Goal: Use online tool/utility: Use online tool/utility

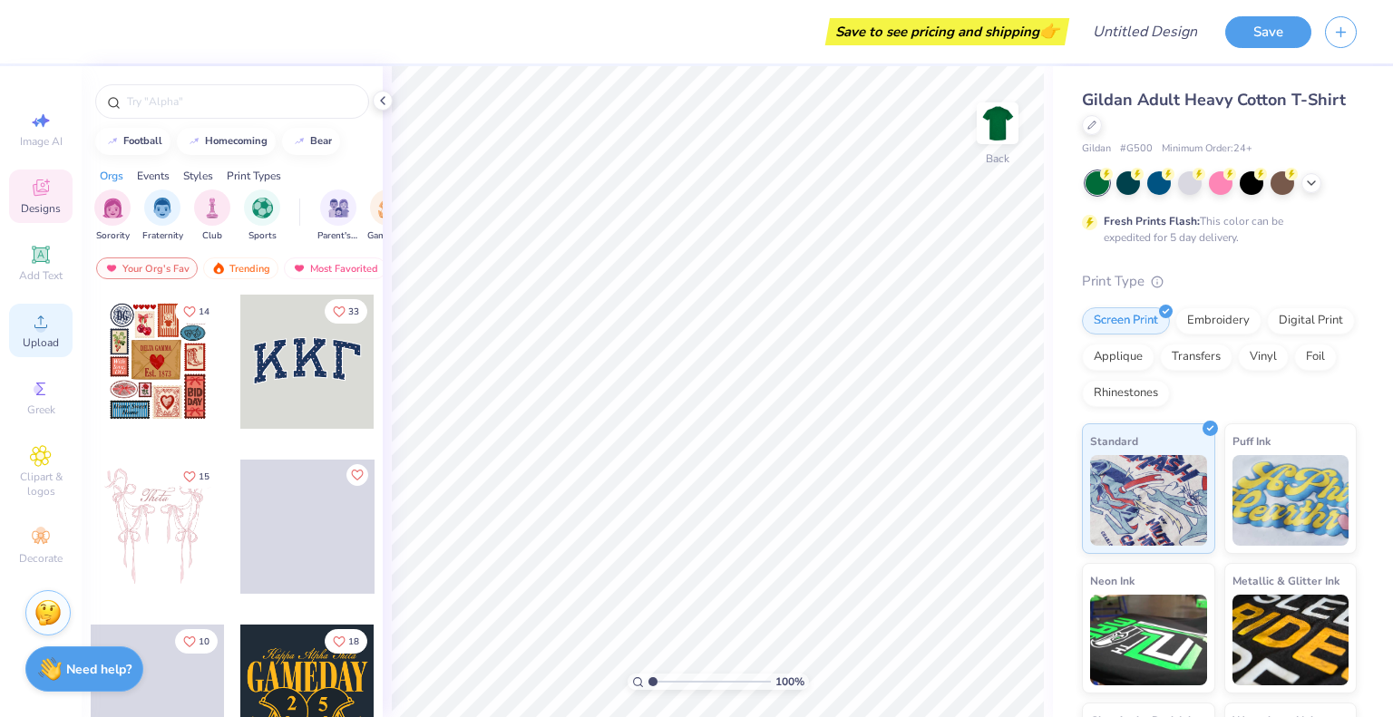
click at [45, 316] on icon at bounding box center [41, 322] width 22 height 22
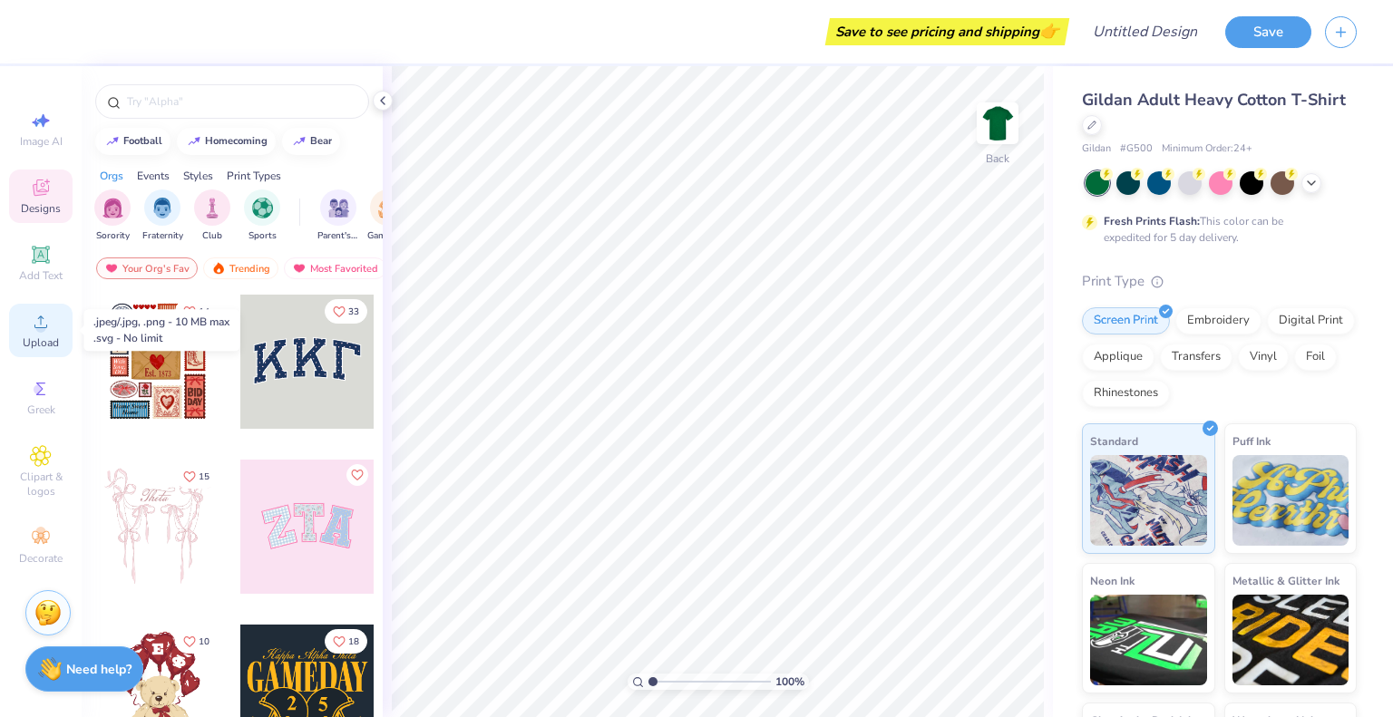
click at [49, 326] on icon at bounding box center [41, 322] width 22 height 22
click at [40, 325] on icon at bounding box center [40, 322] width 13 height 13
click at [48, 329] on icon at bounding box center [41, 322] width 22 height 22
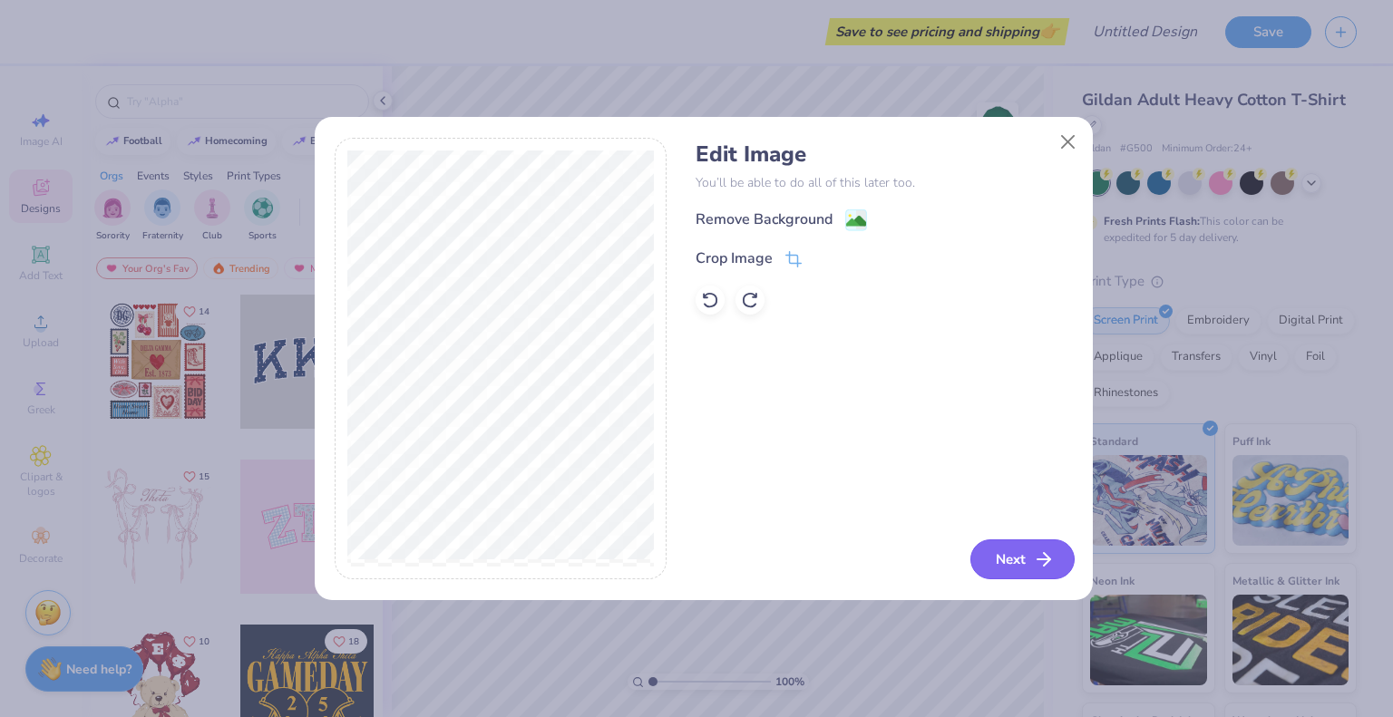
click at [996, 559] on button "Next" at bounding box center [1022, 559] width 104 height 40
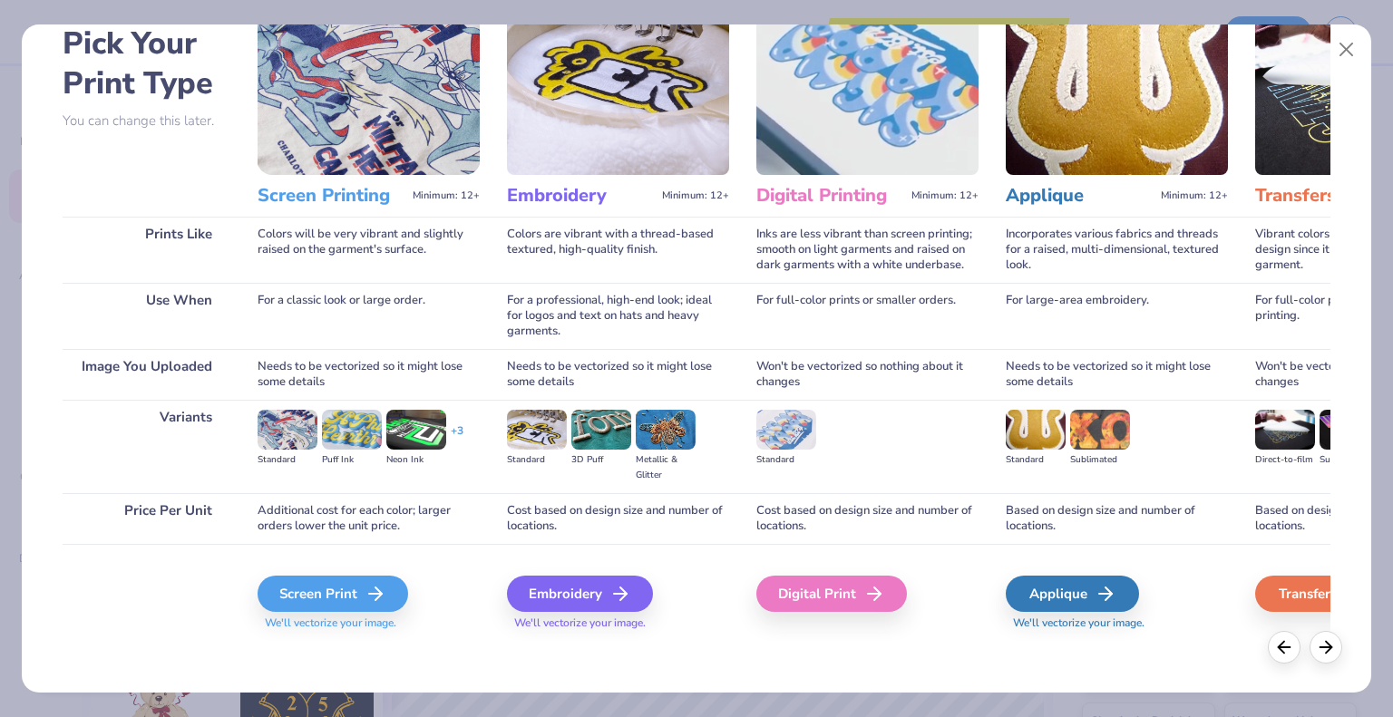
scroll to position [95, 0]
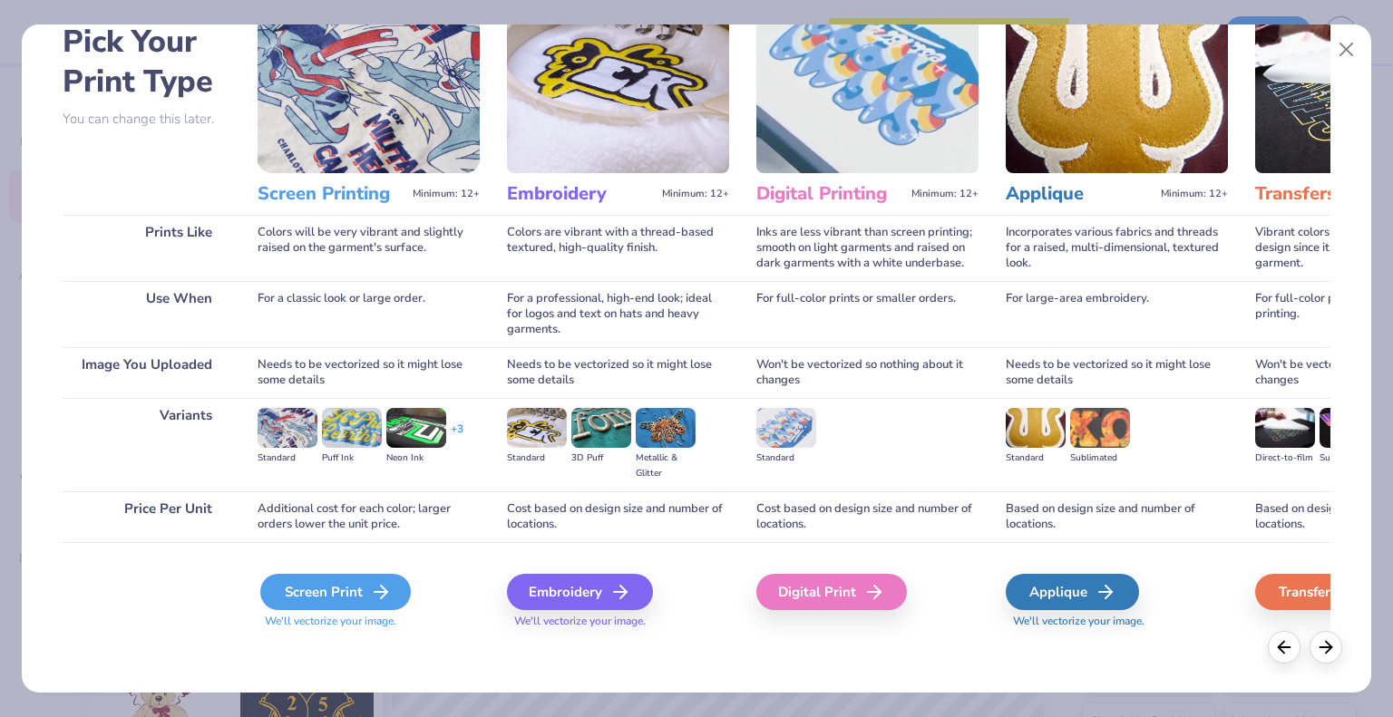
click at [335, 592] on div "Screen Print" at bounding box center [335, 592] width 151 height 36
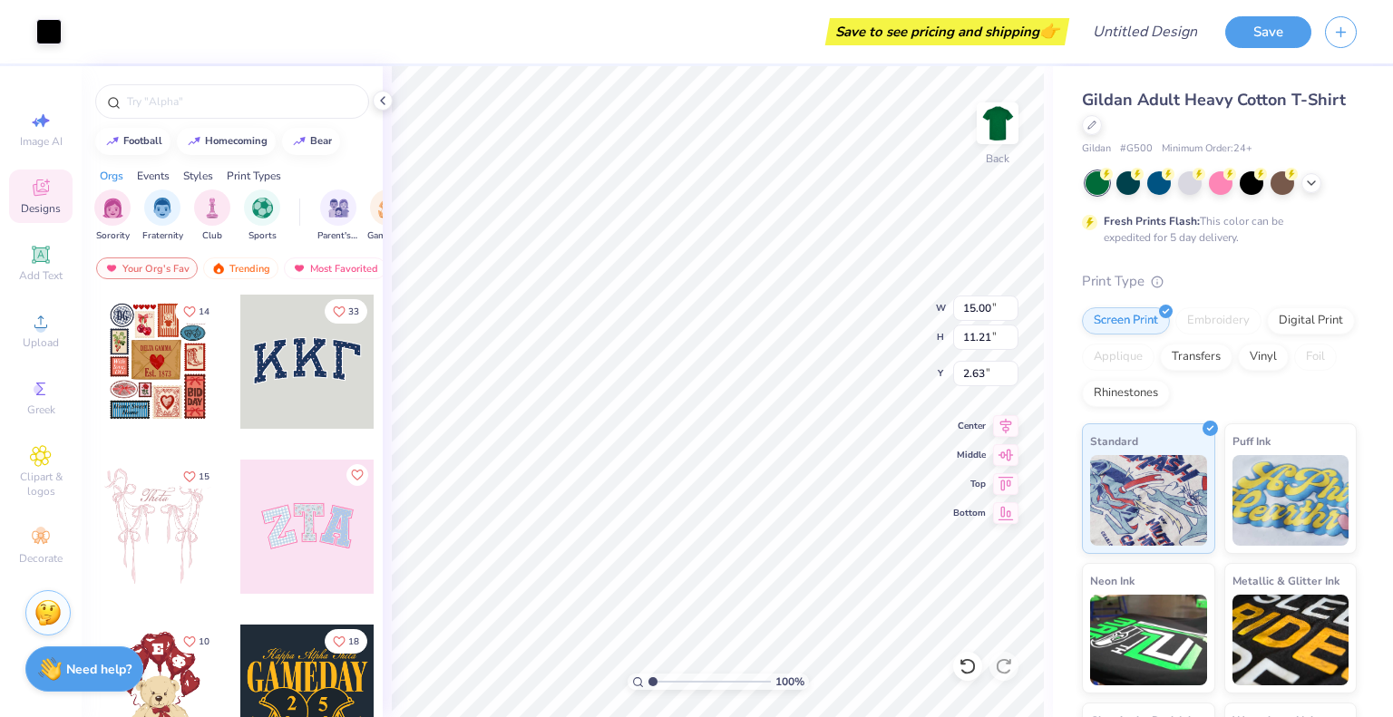
type input "2.63"
type input "3.00"
click at [311, 371] on div at bounding box center [307, 362] width 134 height 134
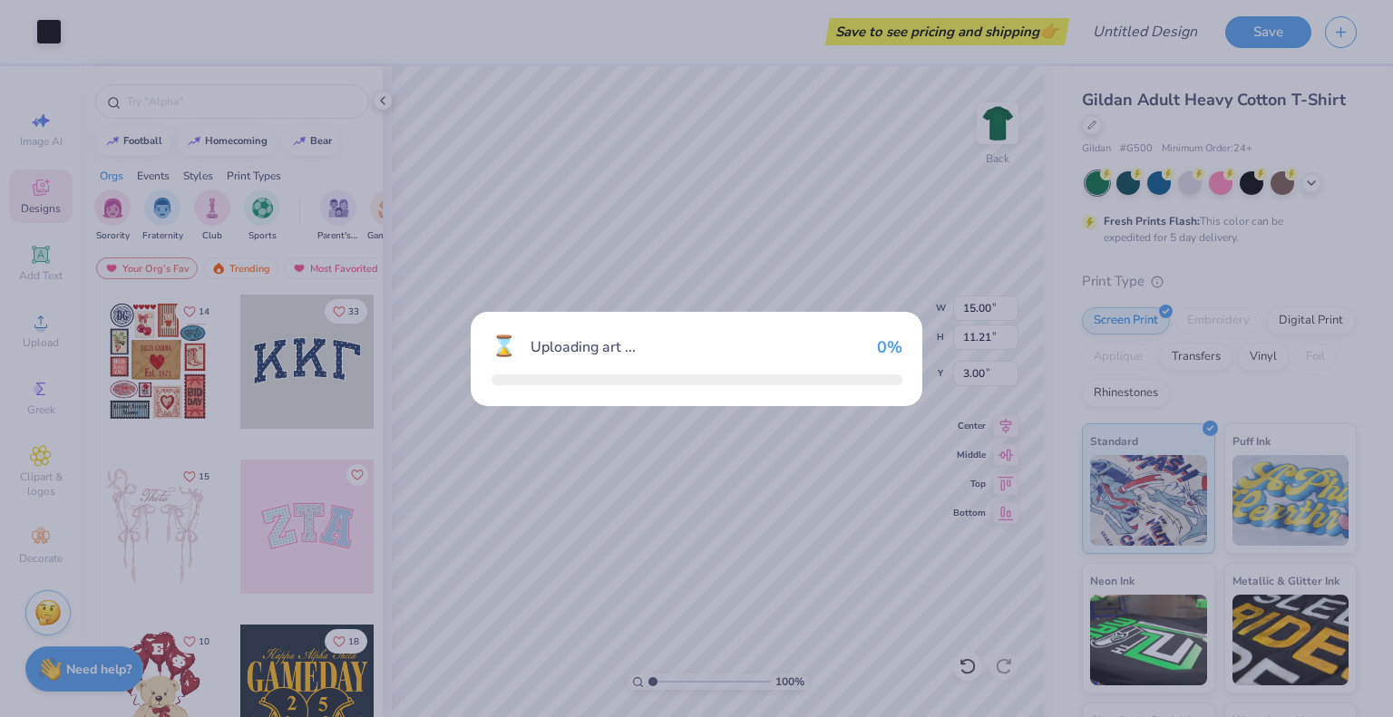
type input "11.21"
type input "4.92"
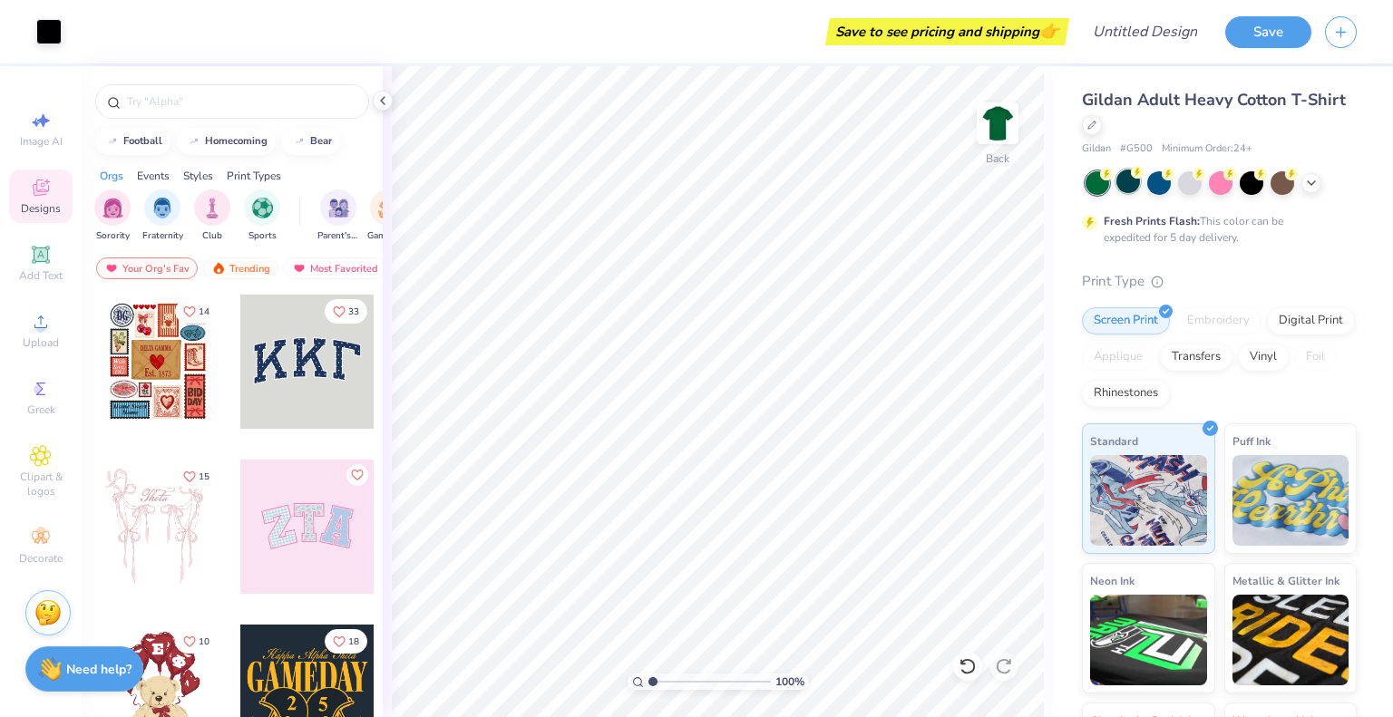
click at [1127, 182] on div at bounding box center [1128, 182] width 24 height 24
click at [1178, 183] on div at bounding box center [1190, 183] width 24 height 24
click at [1153, 186] on div at bounding box center [1159, 182] width 24 height 24
click at [1121, 177] on div at bounding box center [1128, 182] width 24 height 24
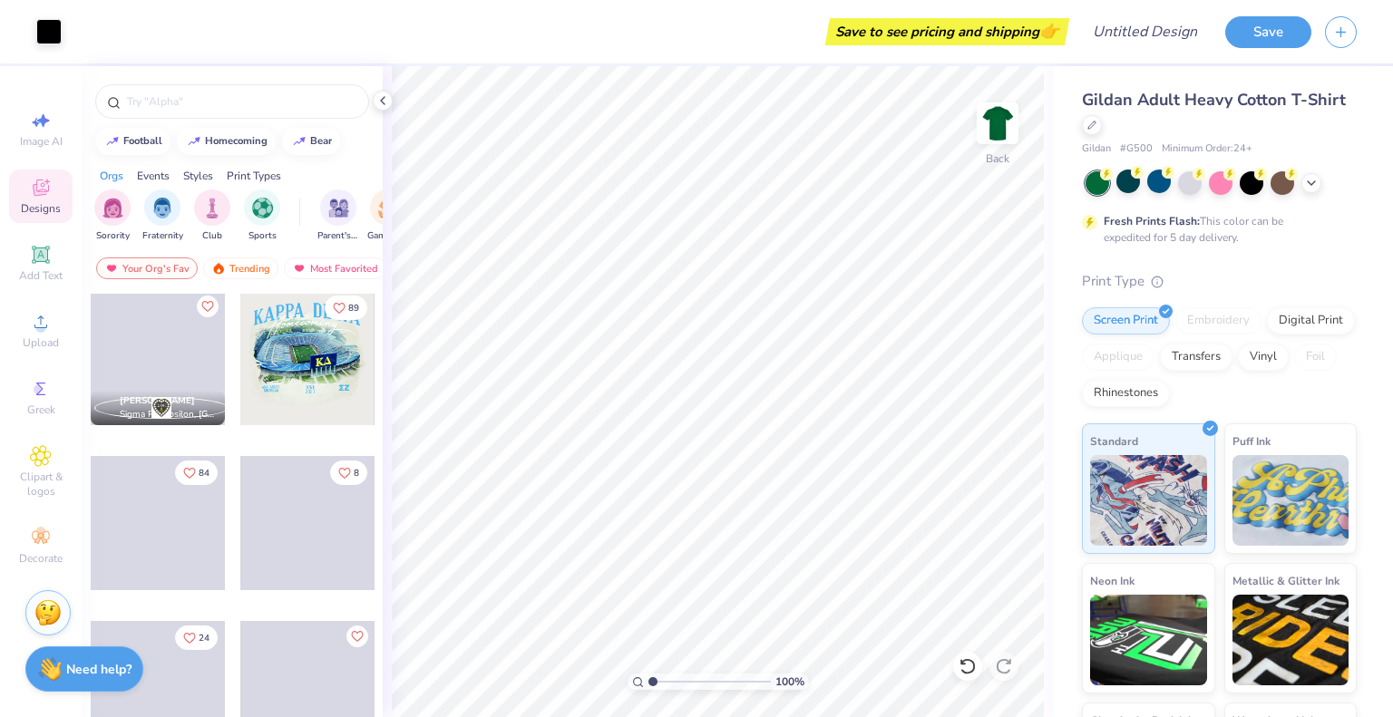
scroll to position [1355, 0]
